Goal: Task Accomplishment & Management: Manage account settings

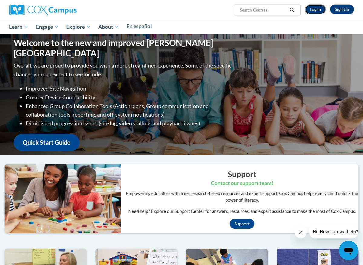
click at [313, 10] on link "Log In" at bounding box center [315, 10] width 21 height 10
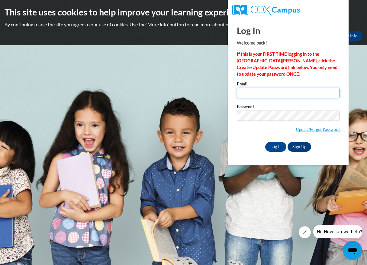
click at [298, 93] on input "Email" at bounding box center [288, 93] width 103 height 10
type input "lucianagalleran@gmail.com"
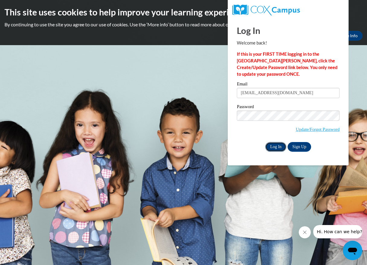
click at [275, 146] on input "Log In" at bounding box center [275, 147] width 21 height 10
